Goal: Information Seeking & Learning: Find specific fact

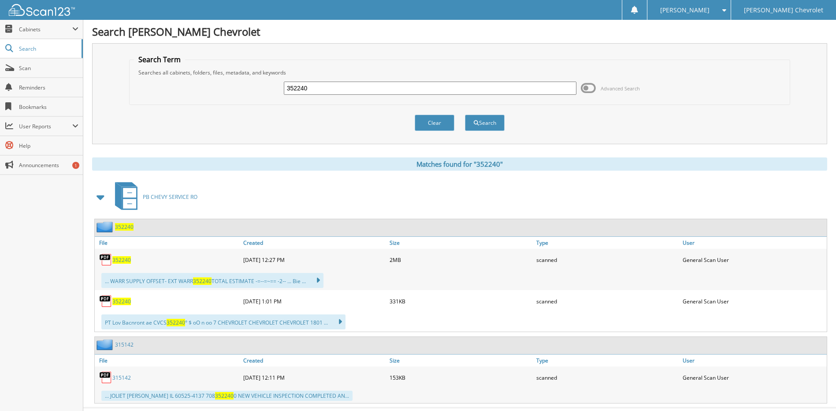
drag, startPoint x: 346, startPoint y: 84, endPoint x: 230, endPoint y: 87, distance: 116.8
click at [231, 87] on div "352240 Advanced Search" at bounding box center [459, 88] width 651 height 24
type input "."
paste input "359308"
type input "359308"
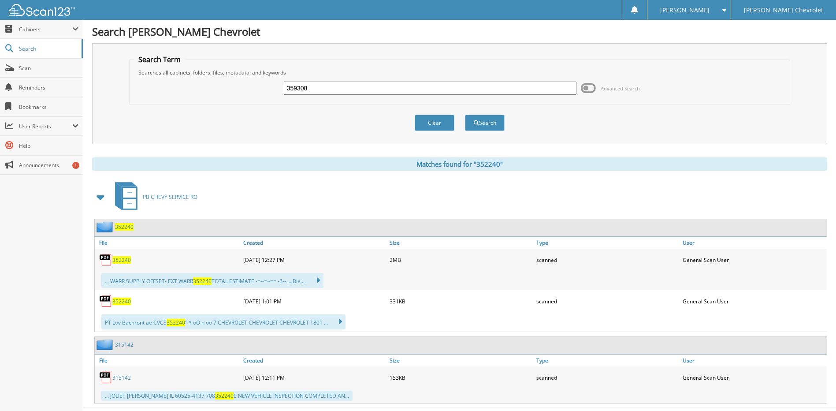
click at [465, 115] on button "Search" at bounding box center [485, 123] width 40 height 16
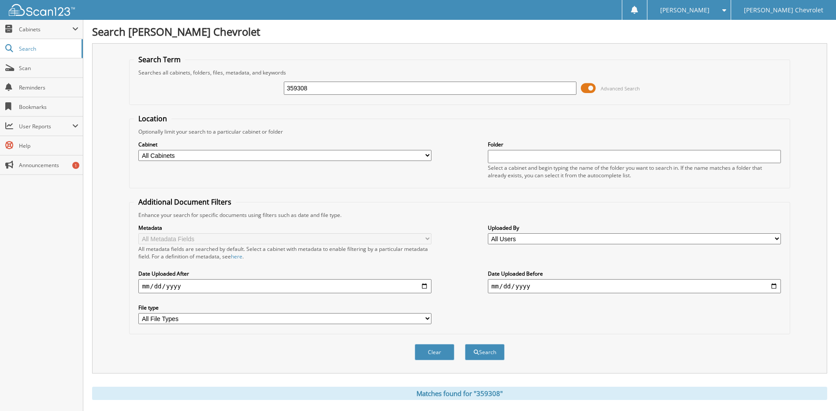
click at [592, 86] on span at bounding box center [588, 88] width 15 height 13
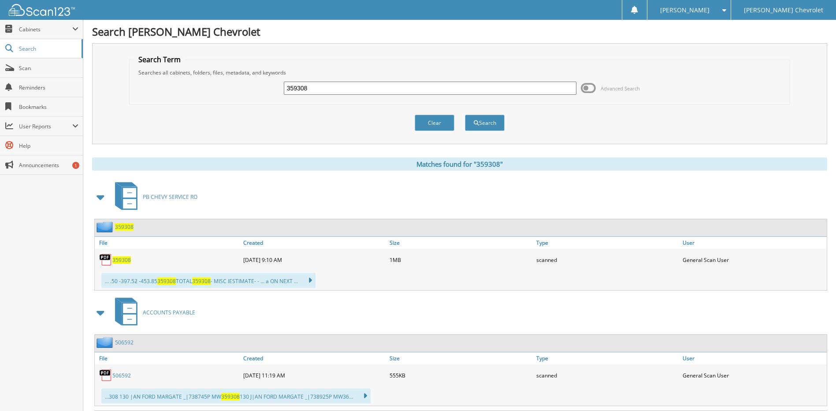
click at [116, 258] on span "359308" at bounding box center [121, 259] width 19 height 7
